Goal: Task Accomplishment & Management: Manage account settings

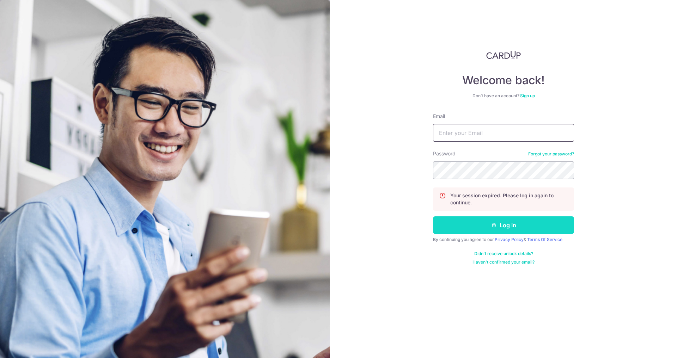
type input "[EMAIL_ADDRESS][DOMAIN_NAME]"
click at [481, 226] on button "Log in" at bounding box center [503, 226] width 141 height 18
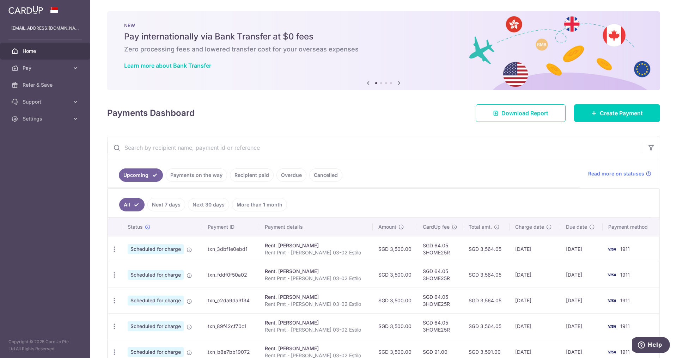
scroll to position [187, 0]
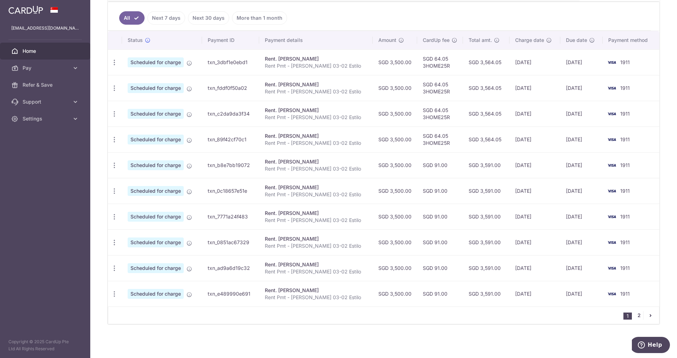
click at [635, 318] on link "2" at bounding box center [639, 315] width 8 height 8
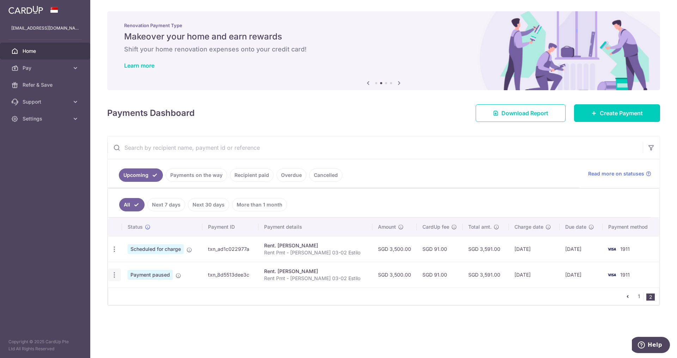
click at [112, 275] on icon "button" at bounding box center [114, 275] width 7 height 7
click at [139, 314] on span "Cancel payment" at bounding box center [151, 312] width 47 height 8
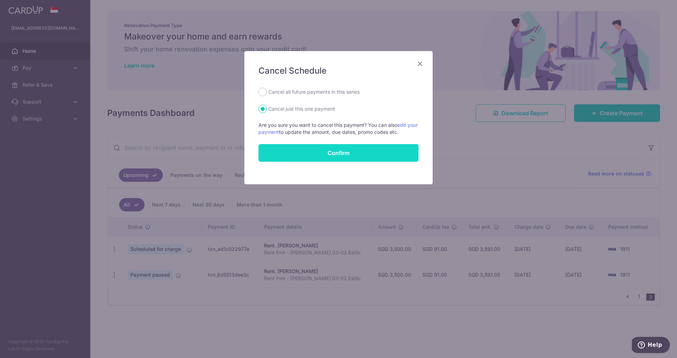
click at [316, 155] on button "Confirm" at bounding box center [339, 153] width 160 height 18
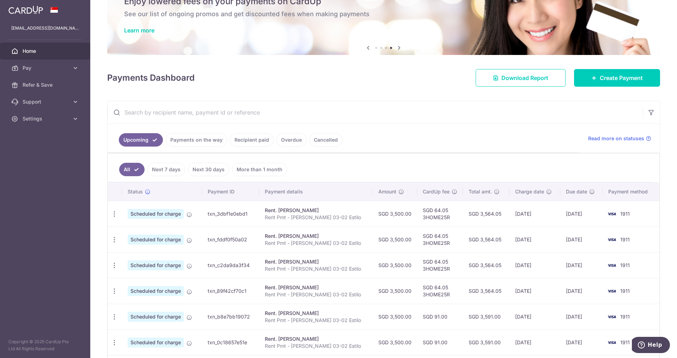
scroll to position [49, 0]
